Goal: Information Seeking & Learning: Learn about a topic

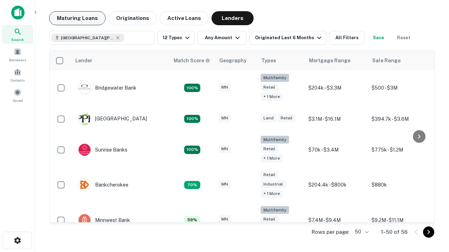
click at [77, 18] on button "Maturing Loans" at bounding box center [77, 18] width 56 height 14
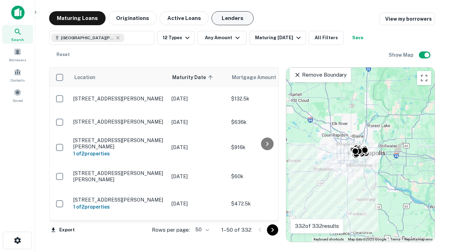
click at [232, 18] on button "Lenders" at bounding box center [232, 18] width 42 height 14
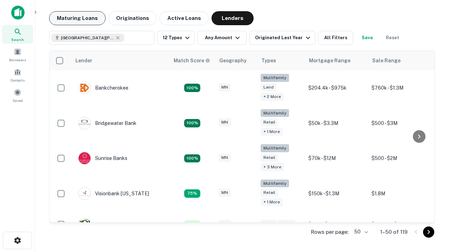
click at [77, 18] on button "Maturing Loans" at bounding box center [77, 18] width 56 height 14
